Goal: Task Accomplishment & Management: Use online tool/utility

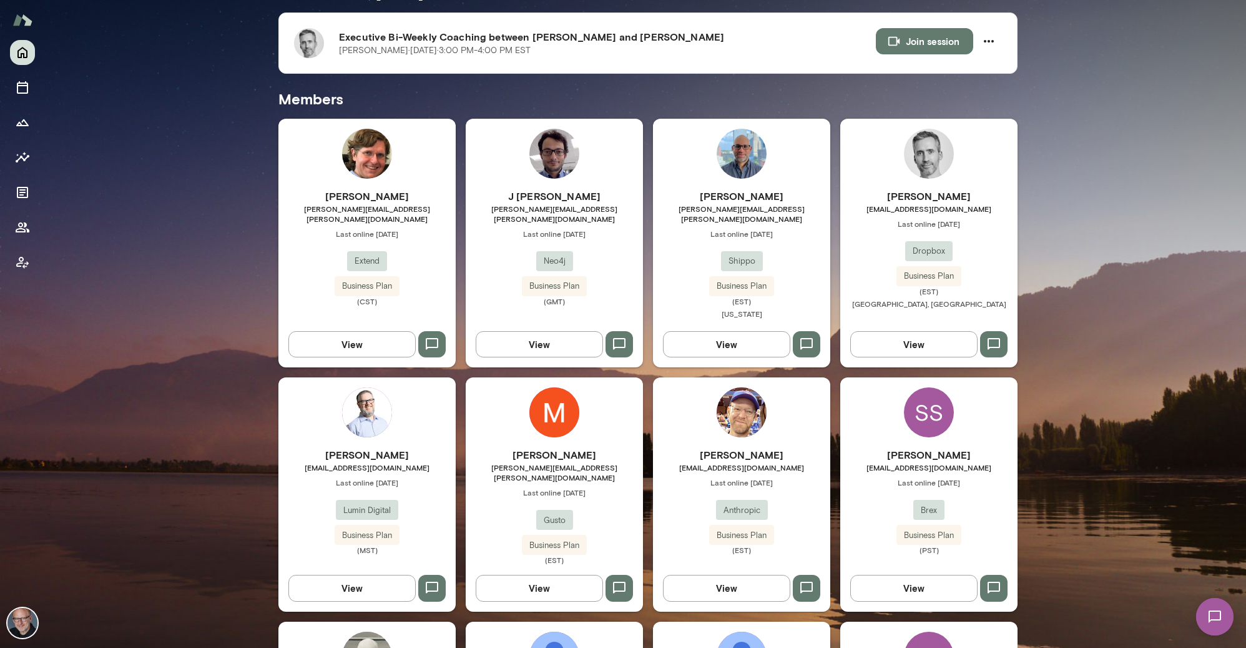
scroll to position [279, 0]
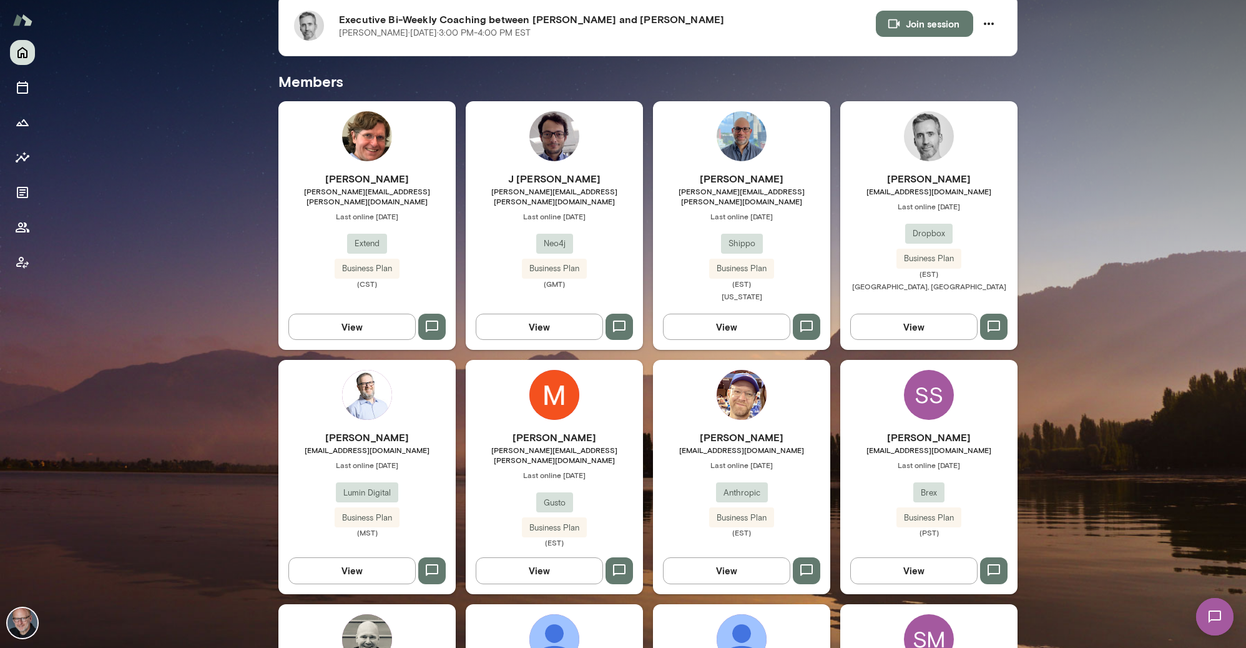
click at [904, 189] on span "[EMAIL_ADDRESS][DOMAIN_NAME]" at bounding box center [929, 191] width 177 height 10
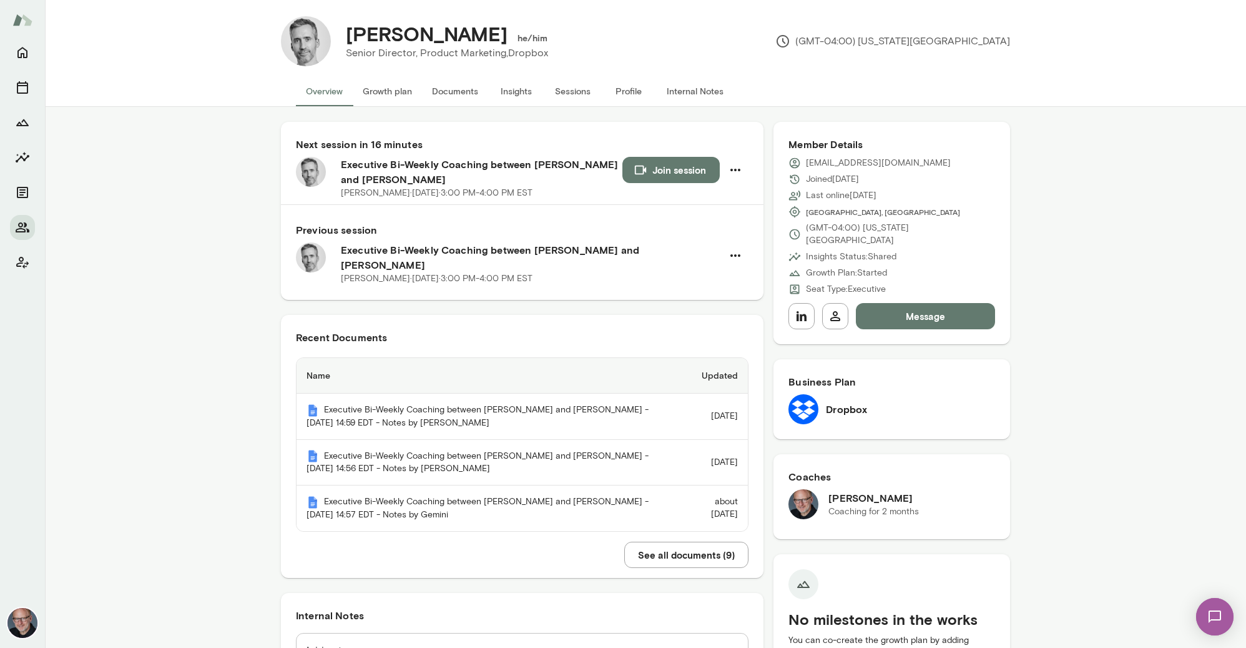
scroll to position [11, 0]
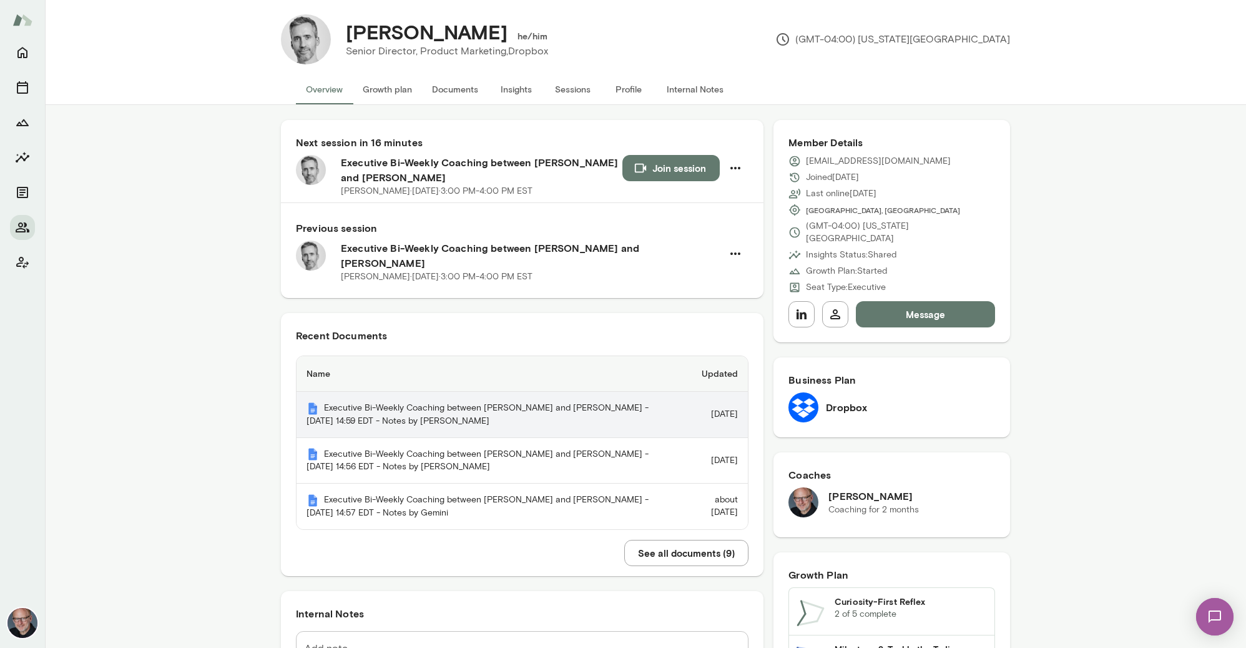
click at [383, 404] on th "Executive Bi-Weekly Coaching between [PERSON_NAME] and [PERSON_NAME] - [DATE] 1…" at bounding box center [489, 415] width 385 height 46
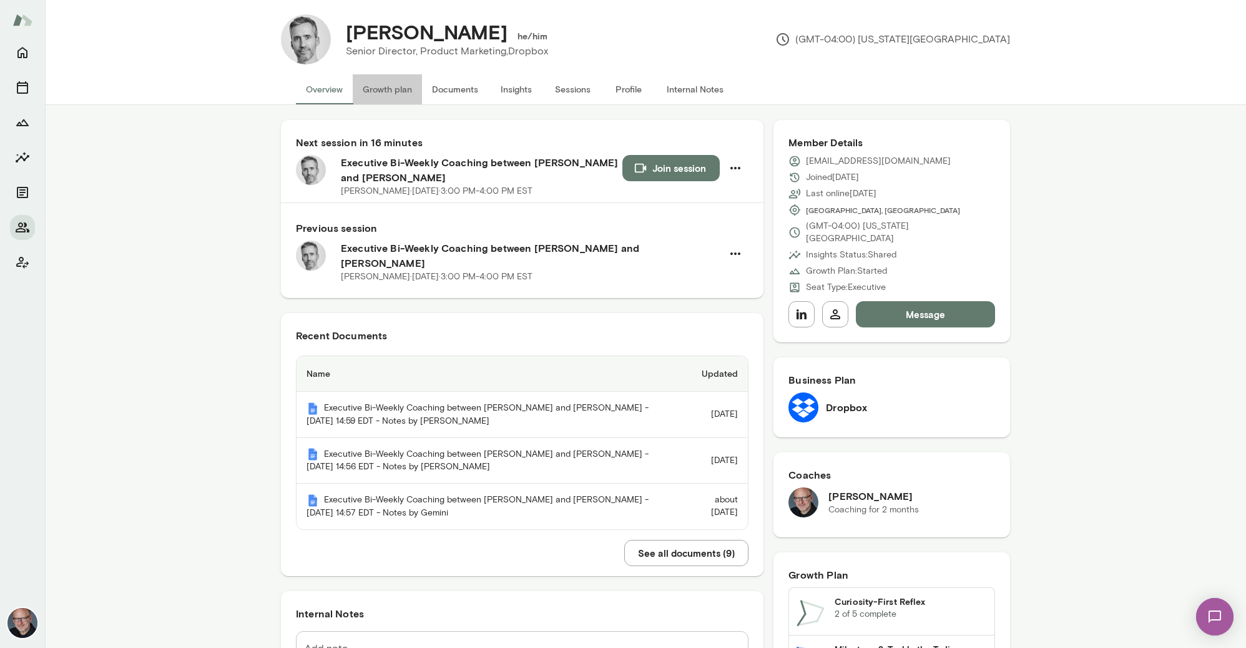
click at [397, 87] on button "Growth plan" at bounding box center [387, 89] width 69 height 30
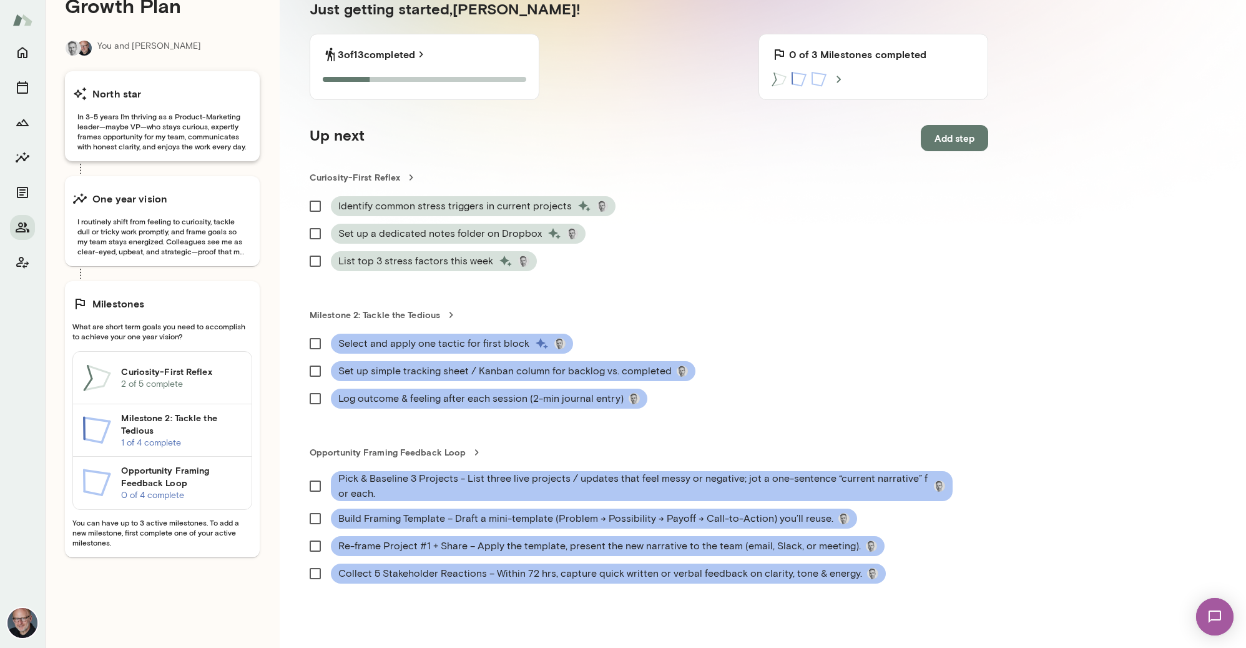
scroll to position [155, 0]
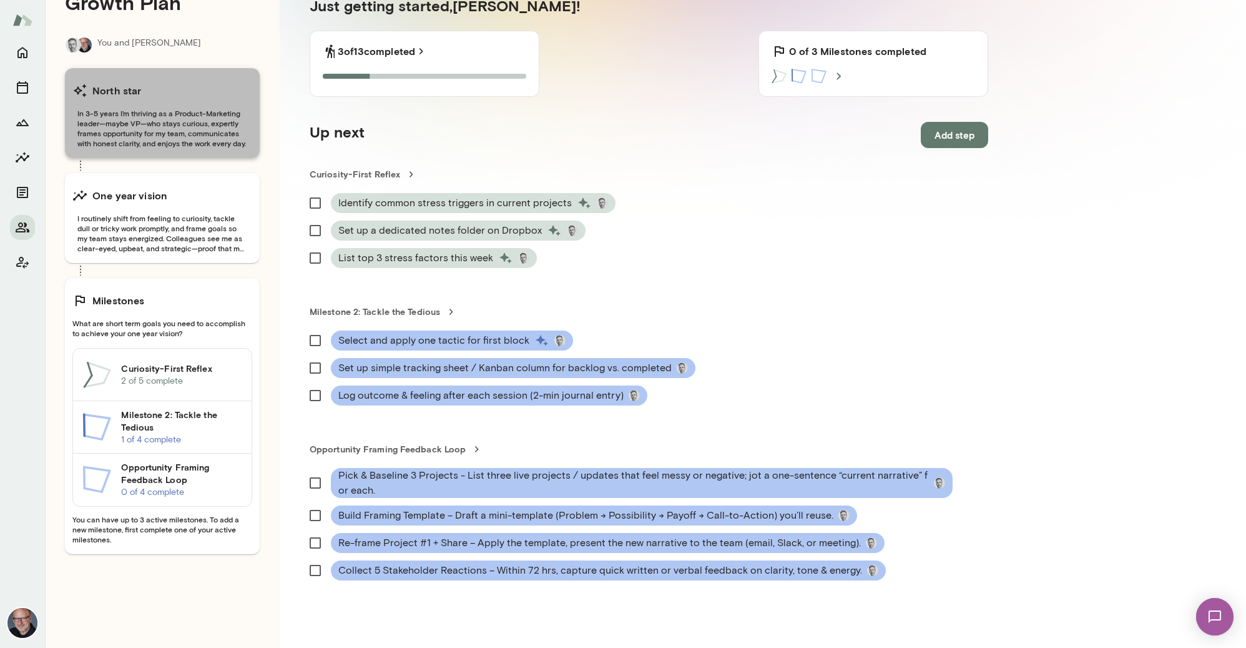
click at [179, 132] on span "In 3-5 years I’m thriving as a Product-Marketing leader—maybe VP—who stays curi…" at bounding box center [162, 128] width 180 height 40
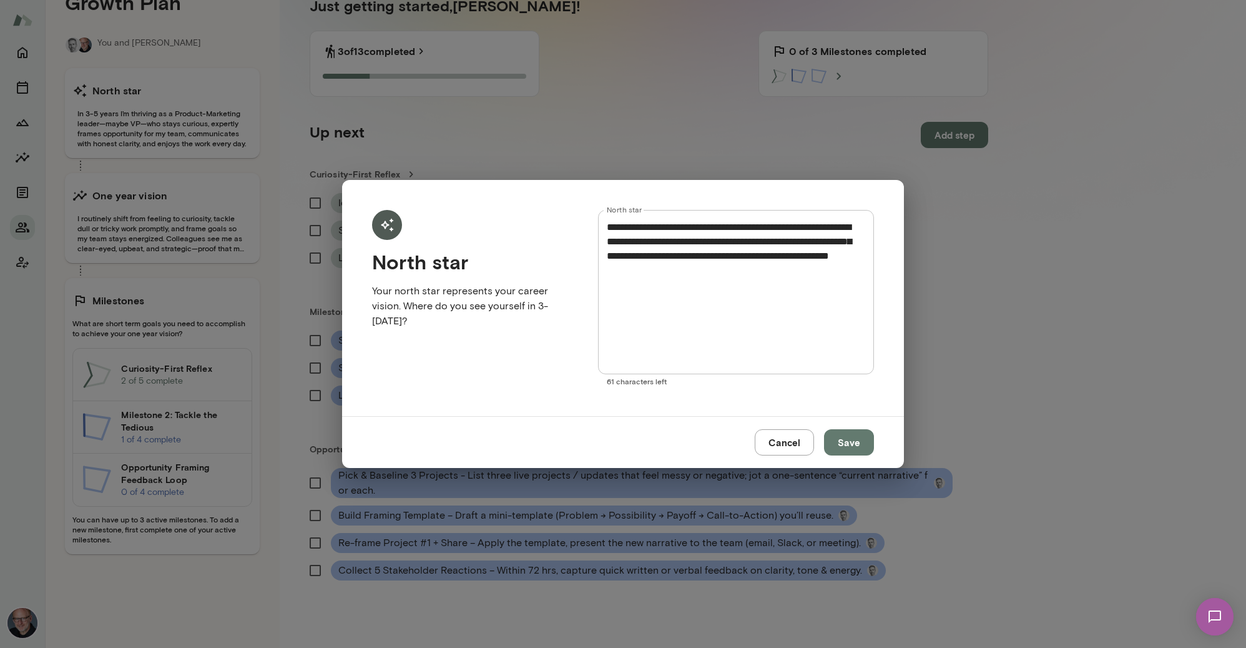
drag, startPoint x: 844, startPoint y: 437, endPoint x: 824, endPoint y: 432, distance: 21.4
click at [844, 437] on button "Save" at bounding box center [849, 442] width 50 height 26
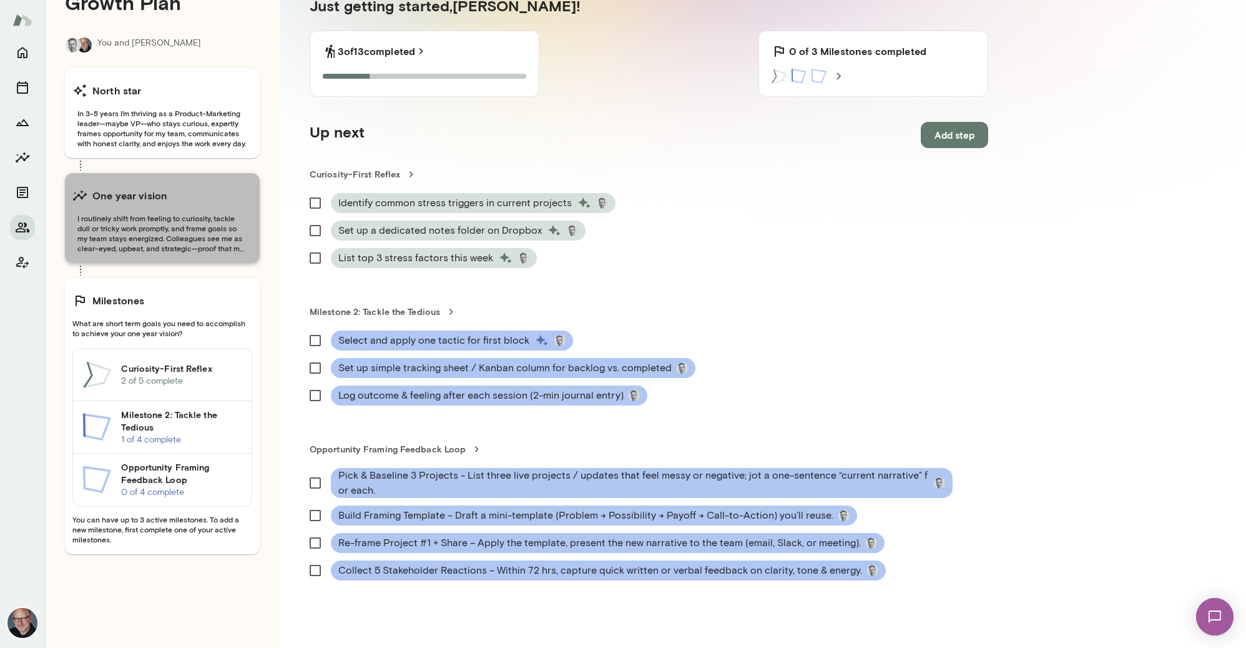
click at [182, 240] on span "I routinely shift from feeling to curiosity, tackle dull or tricky work promptl…" at bounding box center [162, 233] width 180 height 40
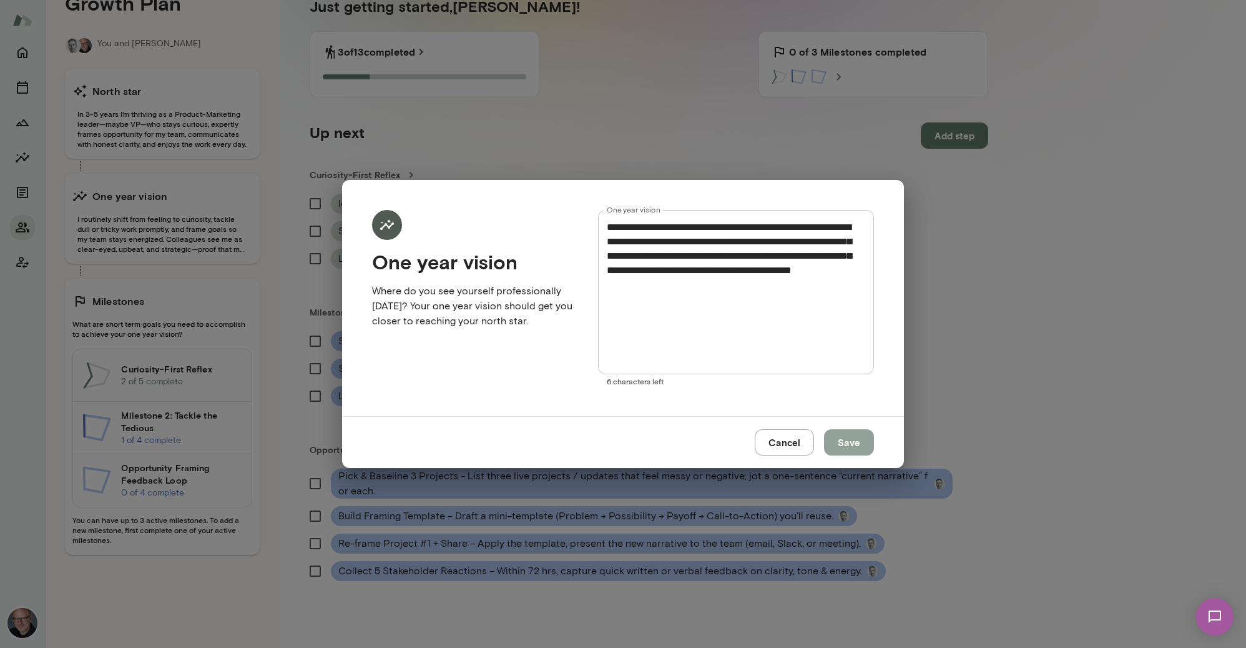
click at [848, 447] on button "Save" at bounding box center [849, 442] width 50 height 26
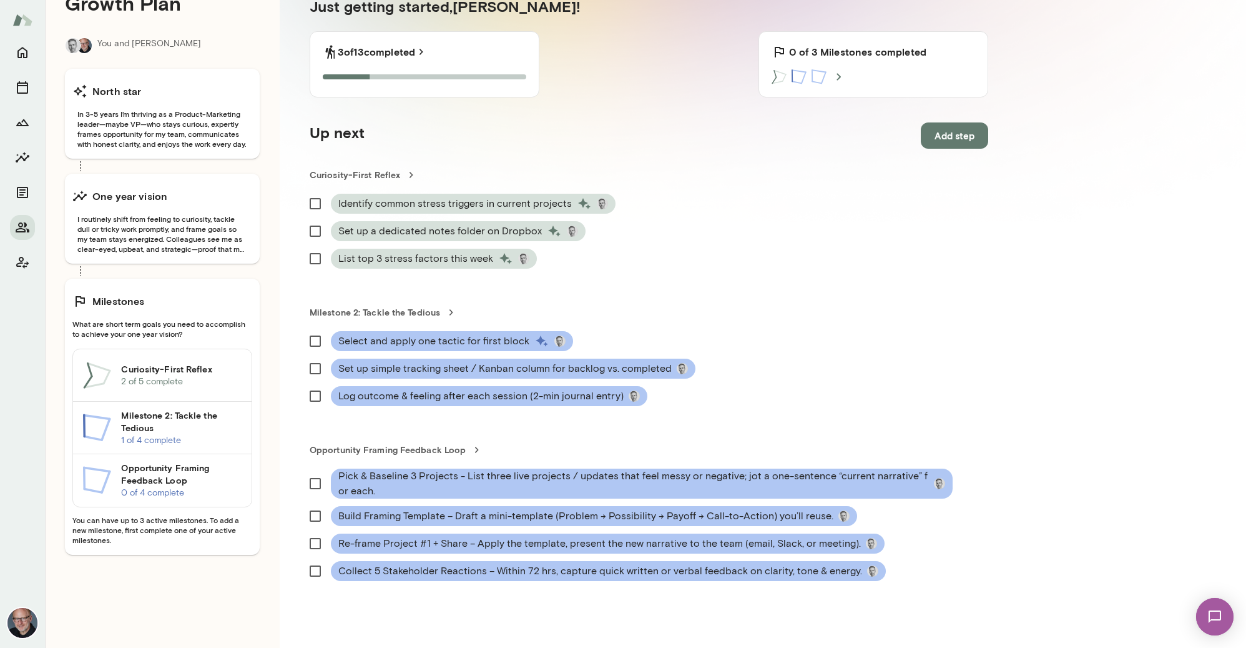
click at [185, 372] on h6 "Curiosity-First Reflex" at bounding box center [181, 369] width 121 height 12
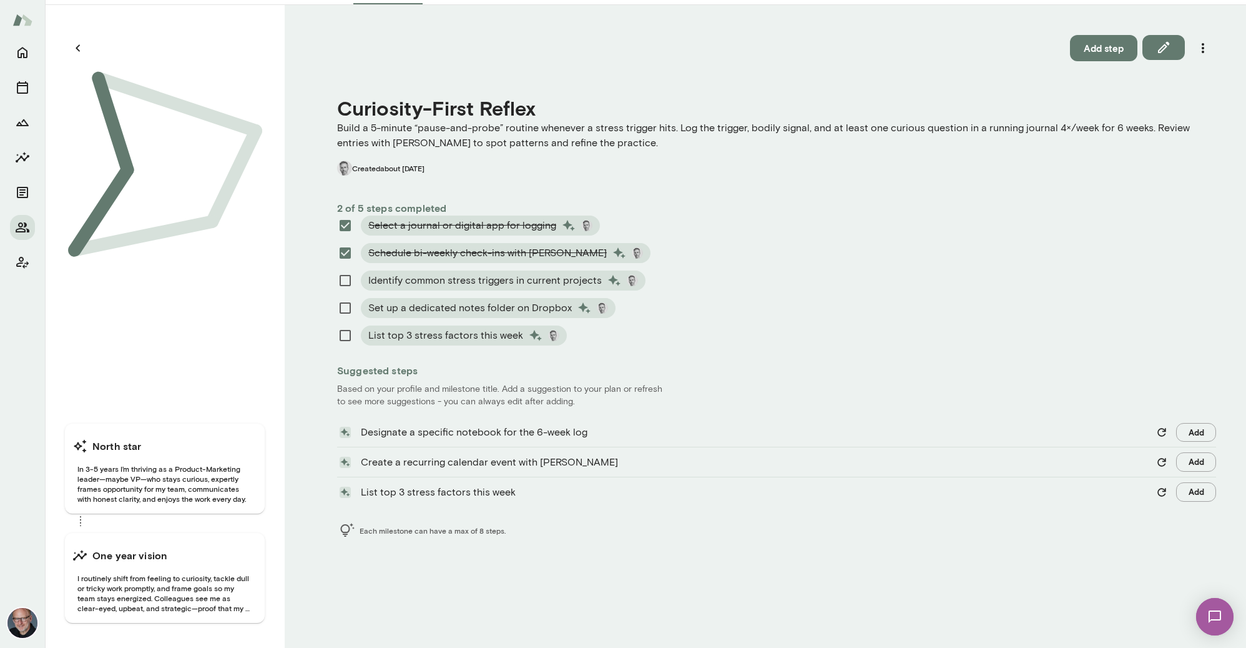
scroll to position [116, 0]
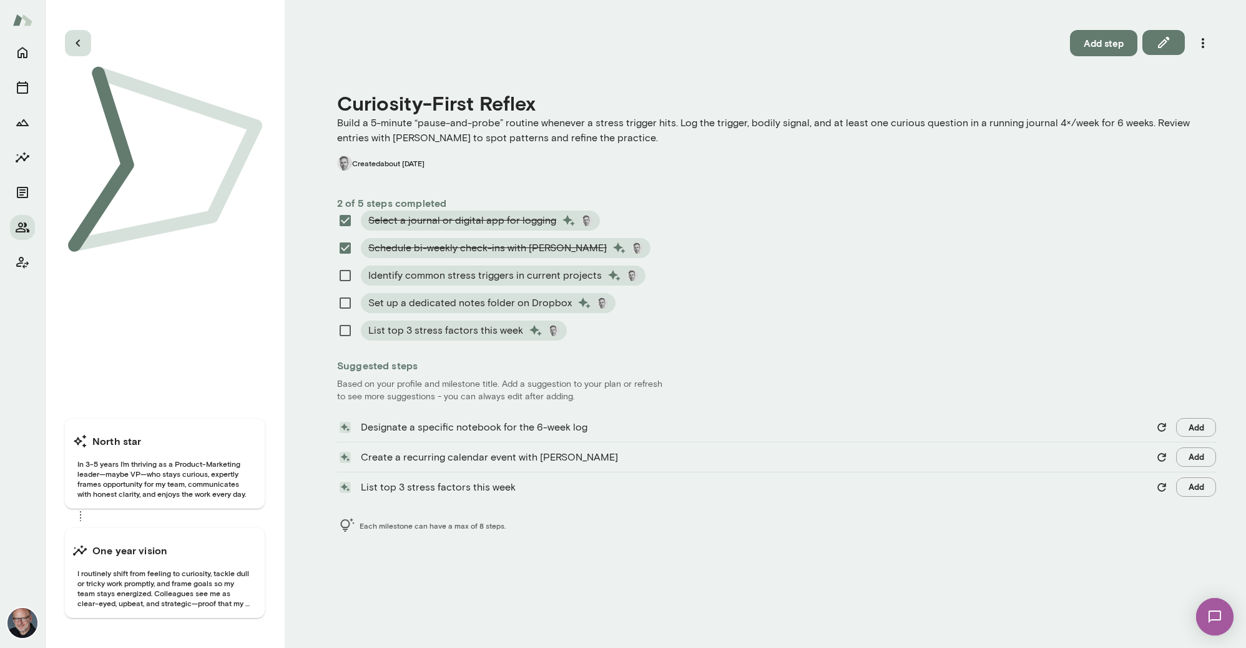
click at [74, 48] on icon "button" at bounding box center [78, 43] width 15 height 15
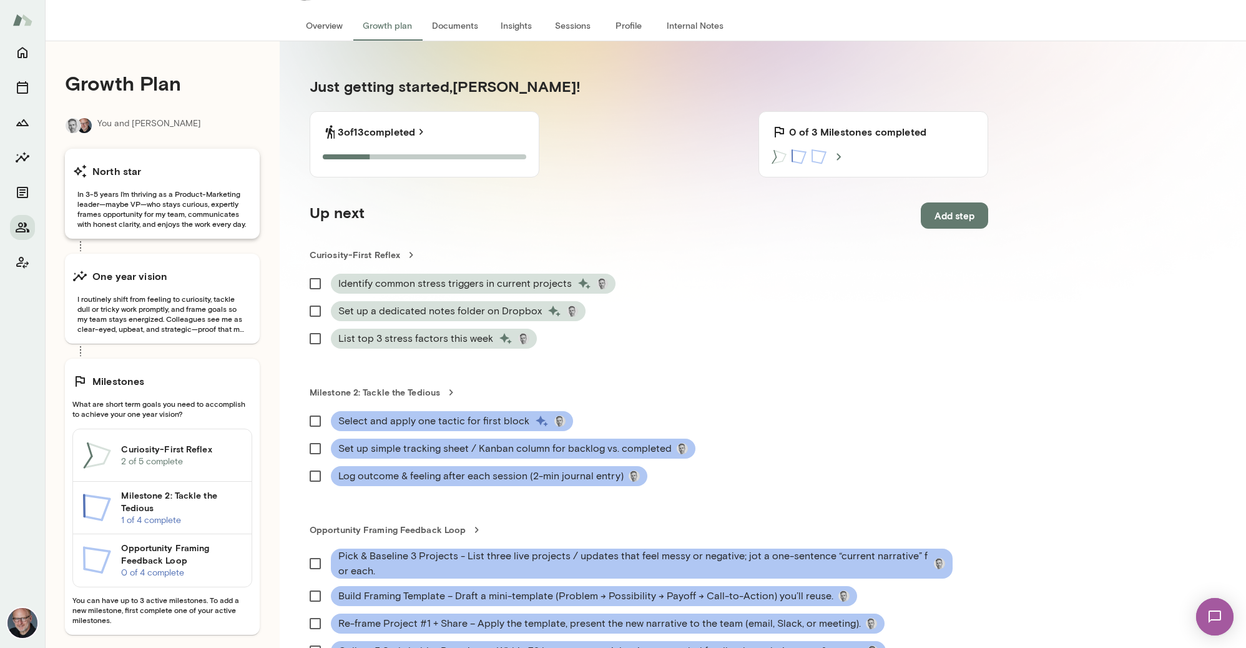
scroll to position [155, 0]
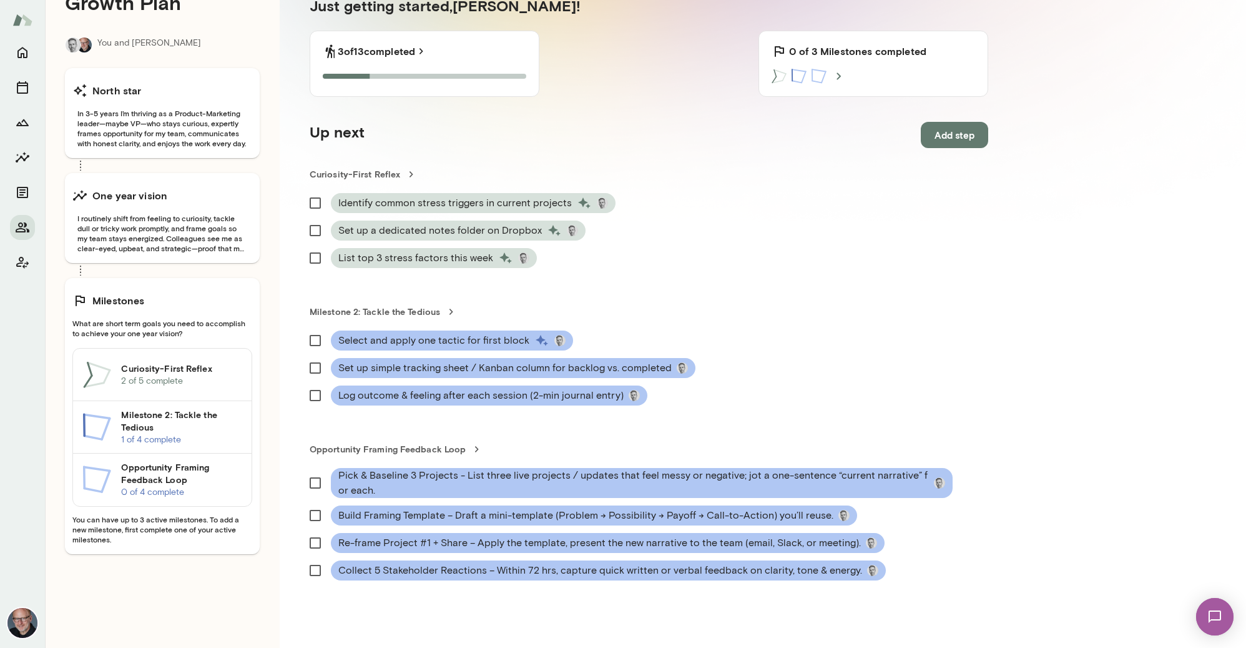
click at [202, 432] on h6 "Milestone 2: Tackle the Tedious" at bounding box center [181, 420] width 121 height 25
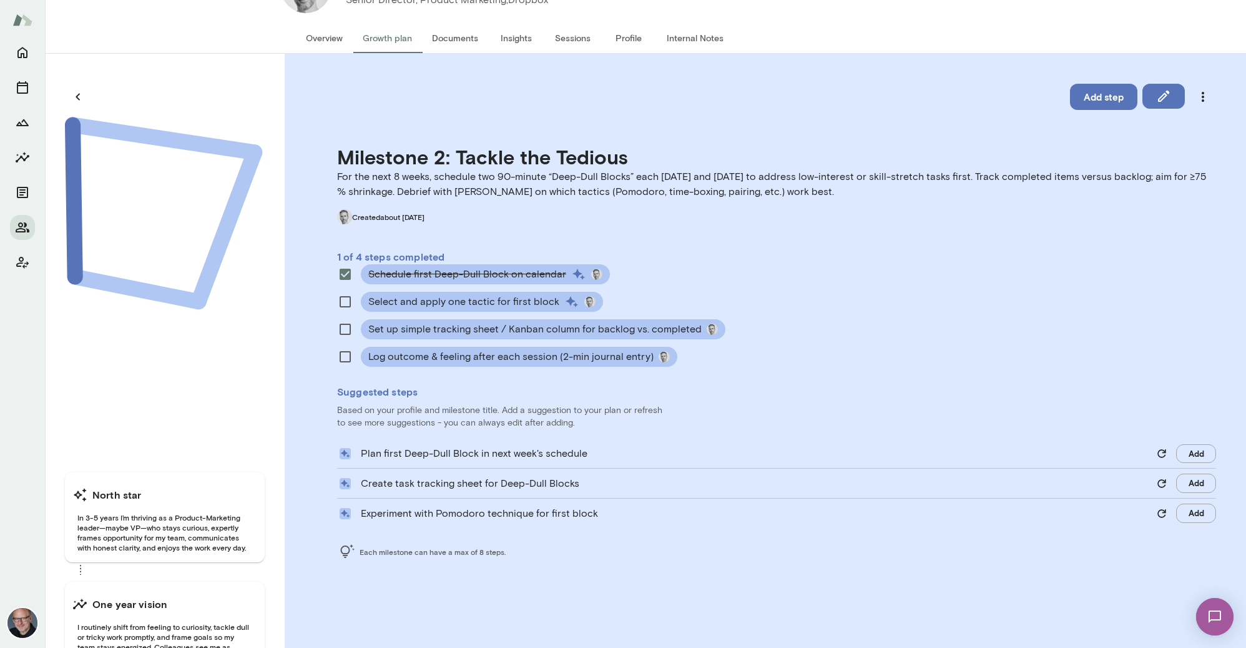
scroll to position [70, 0]
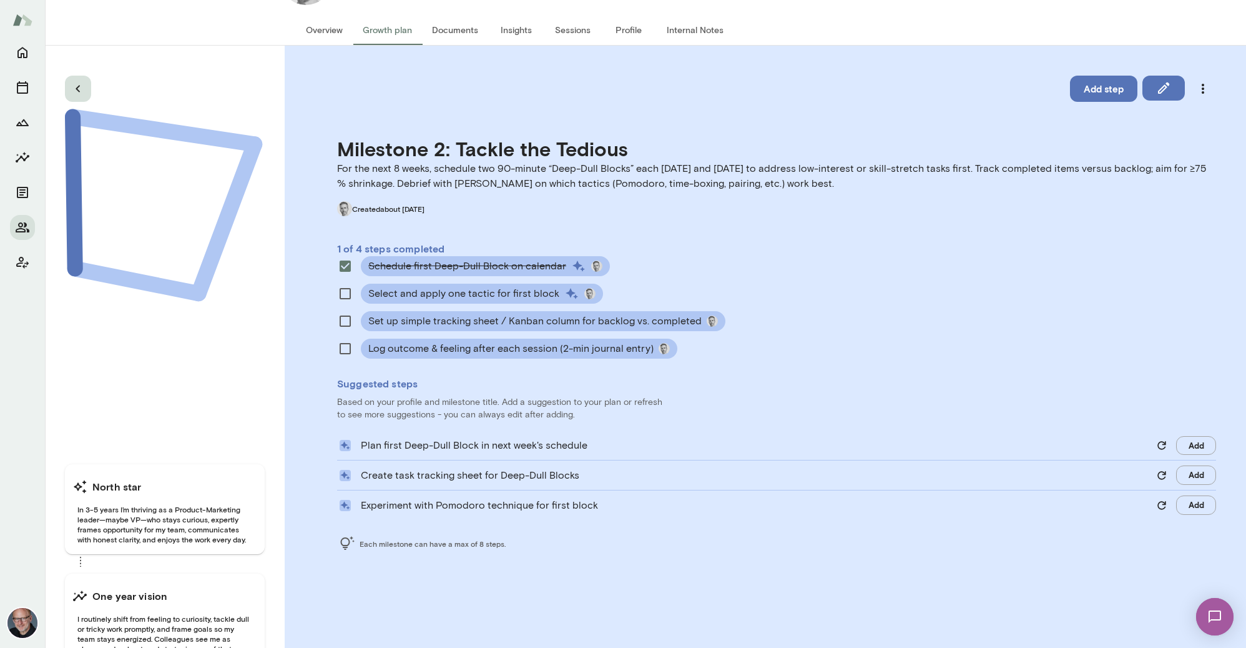
click at [80, 89] on icon "button" at bounding box center [78, 88] width 15 height 15
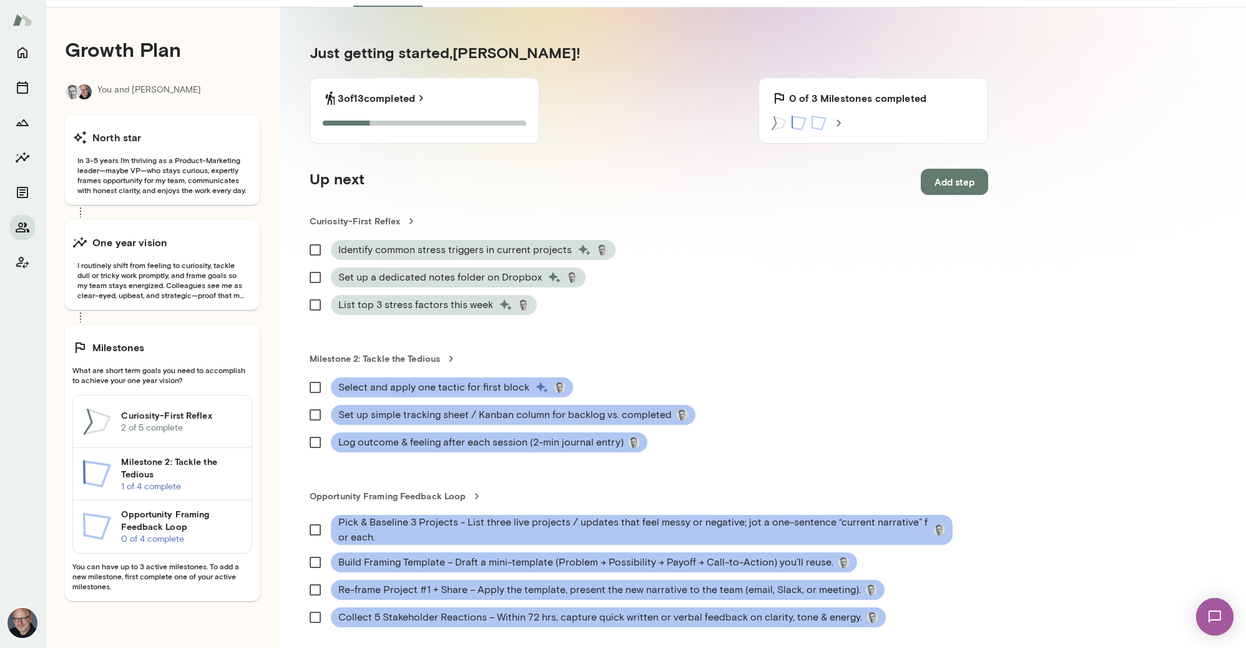
scroll to position [155, 0]
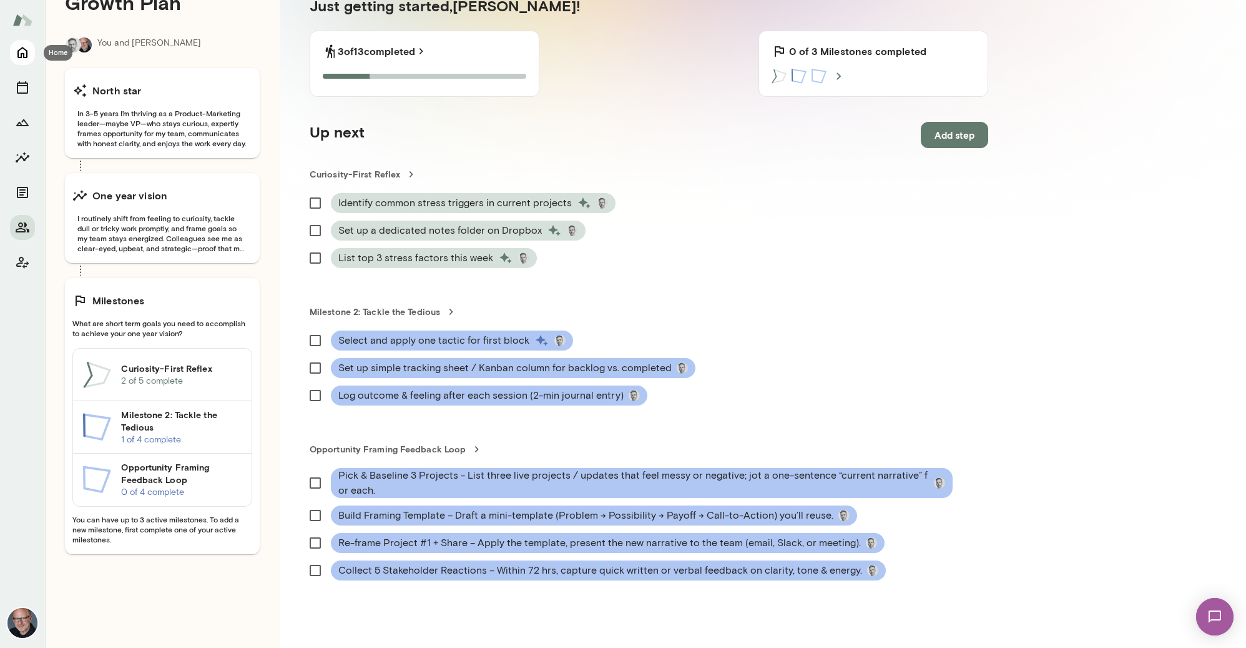
click at [20, 53] on icon "Home" at bounding box center [22, 52] width 15 height 15
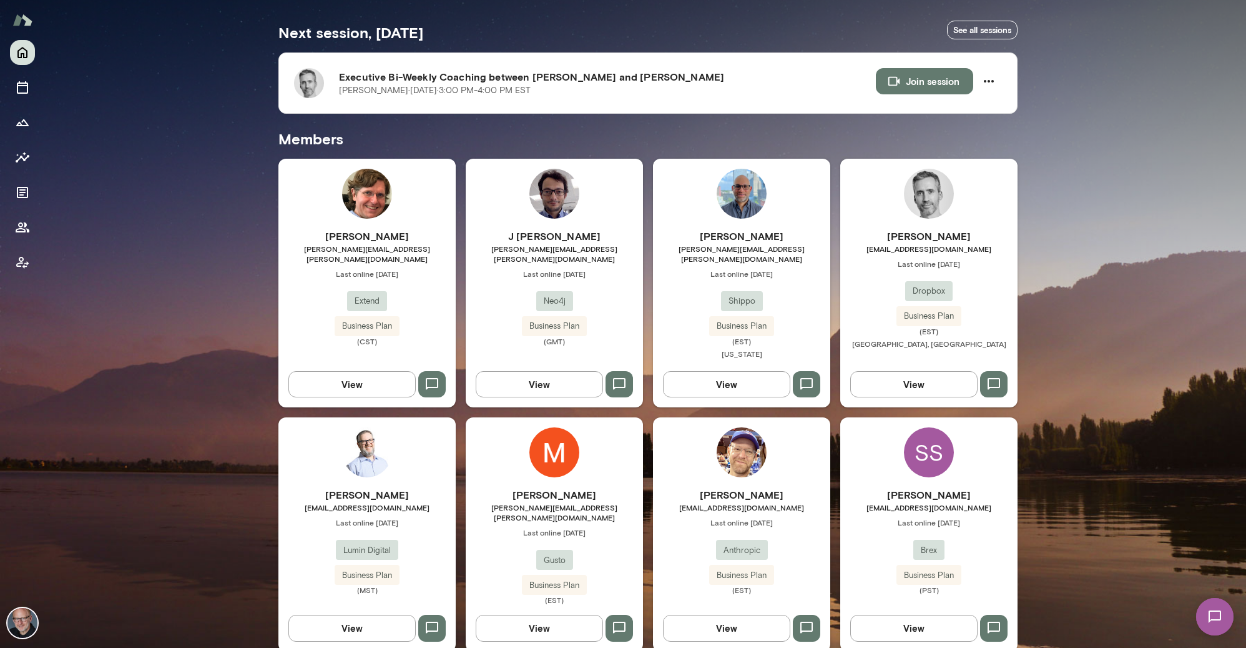
scroll to position [245, 0]
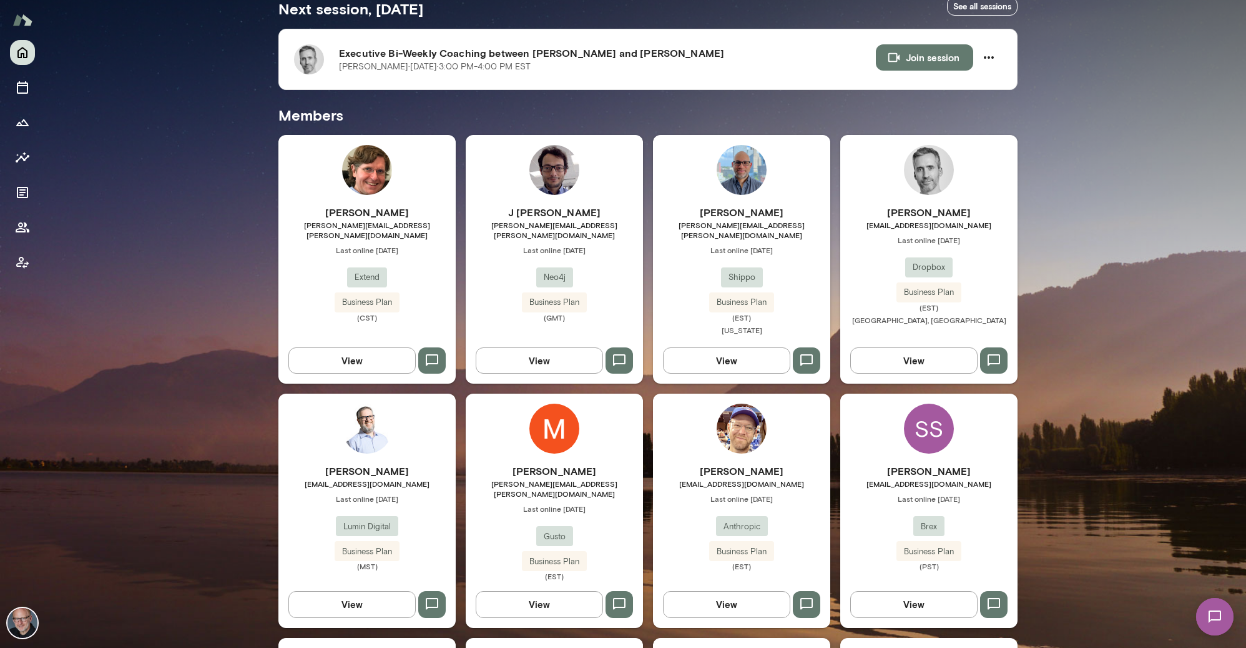
click at [894, 219] on h6 "[PERSON_NAME]" at bounding box center [929, 212] width 177 height 15
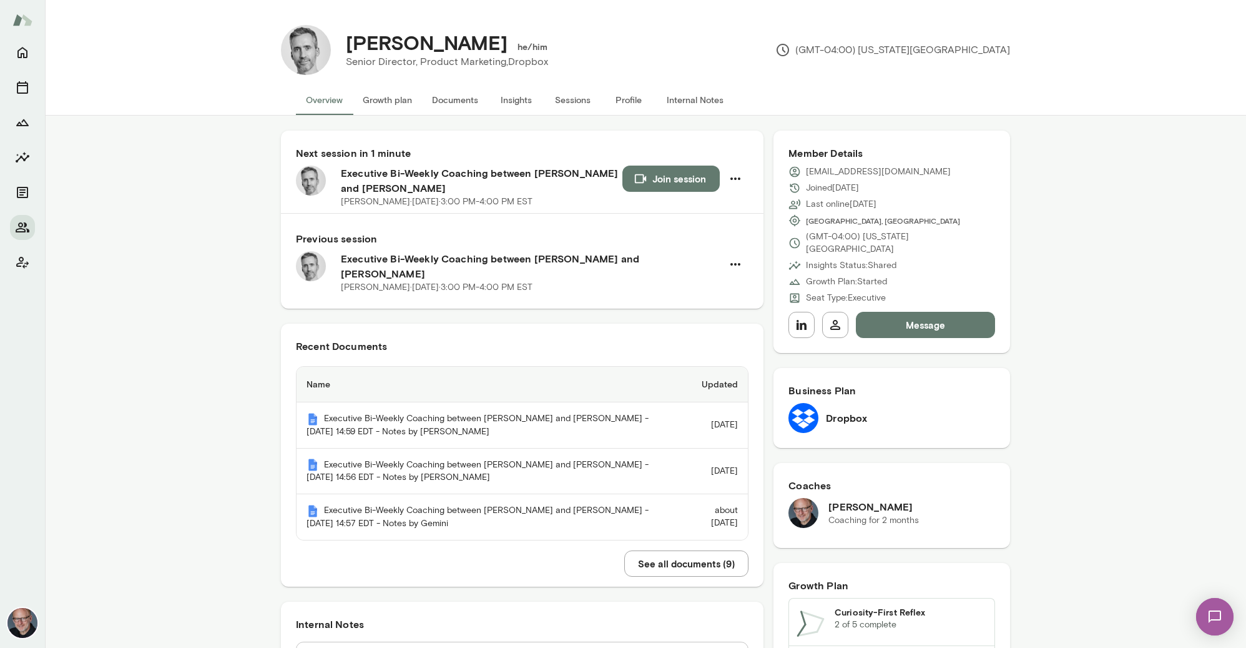
click at [674, 178] on button "Join session" at bounding box center [671, 178] width 97 height 26
